Goal: Complete application form

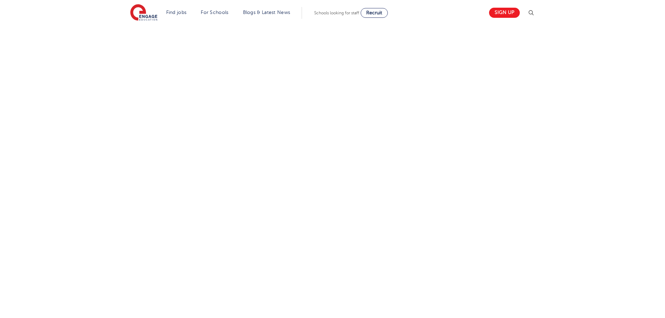
scroll to position [279, 0]
click at [480, 172] on div "Let us know more about you!" at bounding box center [333, 151] width 424 height 385
click at [478, 225] on div "Let us know more about you!" at bounding box center [333, 151] width 424 height 385
click at [518, 153] on div "Let us know more about you!" at bounding box center [333, 114] width 424 height 379
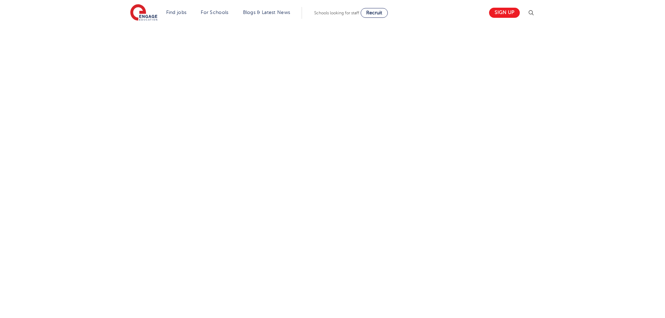
click at [453, 161] on div "Let us know more about you!" at bounding box center [333, 114] width 424 height 379
click at [500, 220] on div "Let us know more about you!" at bounding box center [333, 109] width 424 height 369
click at [495, 170] on div "Let us know more about you!" at bounding box center [333, 125] width 424 height 401
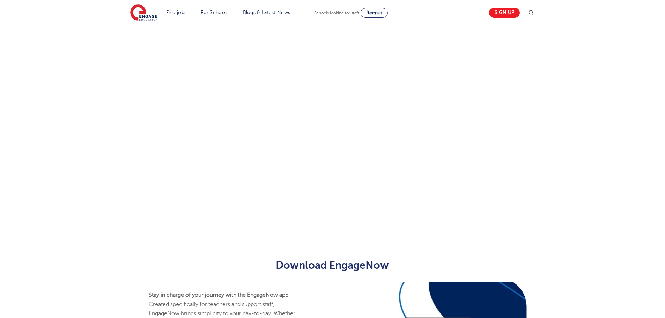
scroll to position [419, 0]
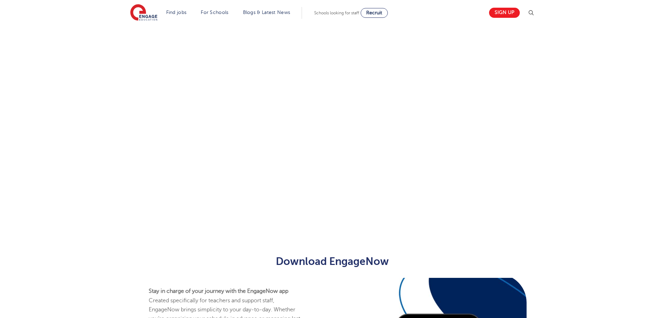
click at [459, 161] on div "Let us know more about you!" at bounding box center [333, 20] width 424 height 401
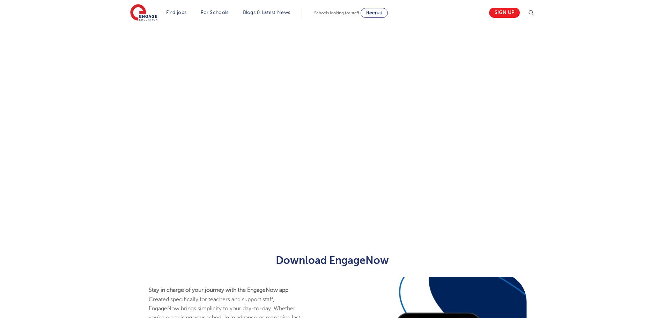
scroll to position [258, 0]
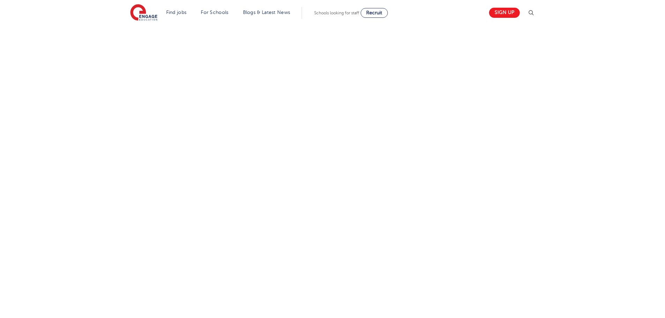
click at [454, 132] on div "Let us know more about you!" at bounding box center [333, 133] width 424 height 304
click at [488, 135] on div "Let us know more about you!" at bounding box center [333, 133] width 424 height 304
click at [450, 144] on div "Let us know more about you!" at bounding box center [333, 133] width 424 height 304
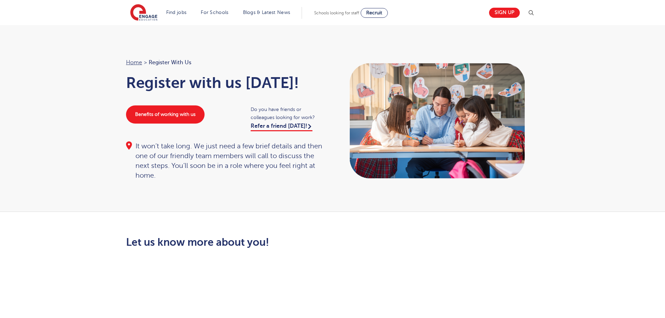
scroll to position [0, 0]
